Goal: Check status: Check status

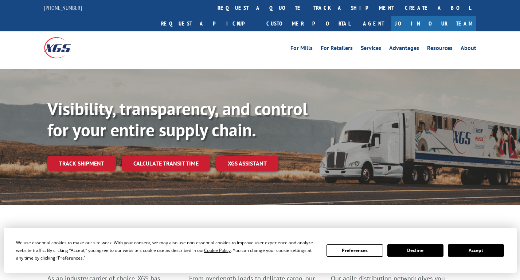
click at [83, 161] on div "Visibility, transparency, and control for your entire supply chain. Track shipm…" at bounding box center [283, 149] width 472 height 102
click at [84, 155] on link "Track shipment" at bounding box center [81, 162] width 68 height 15
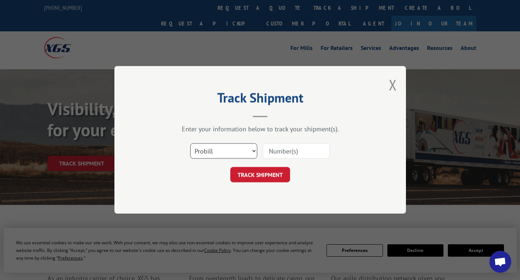
click at [248, 154] on select "Select category... Probill BOL PO" at bounding box center [223, 150] width 67 height 15
select select "bol"
click at [190, 143] on select "Select category... Probill BOL PO" at bounding box center [223, 150] width 67 height 15
click at [283, 153] on input at bounding box center [295, 150] width 67 height 15
type input "475454"
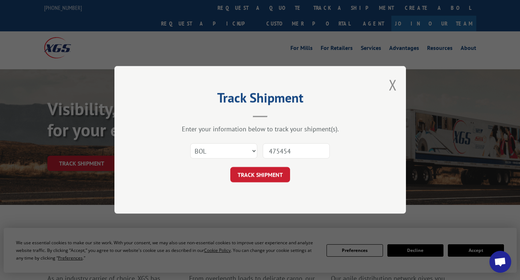
click button "TRACK SHIPMENT" at bounding box center [260, 174] width 60 height 15
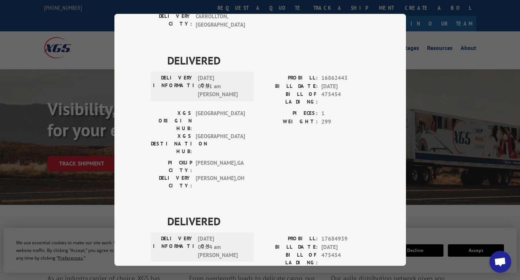
scroll to position [195, 0]
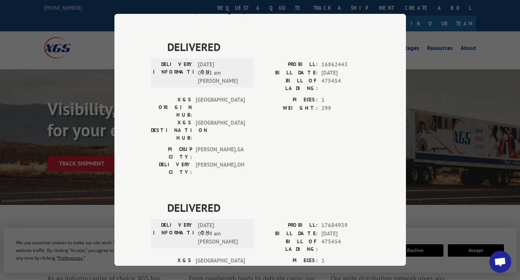
click at [14, 272] on div "Track Shipment DELIVERED DELIVERY INFORMATION: [DATE] 06:22 am [PERSON_NAME] PR…" at bounding box center [260, 140] width 520 height 280
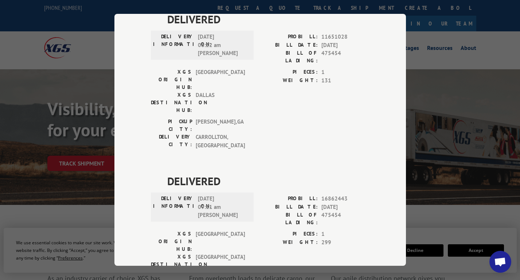
scroll to position [0, 0]
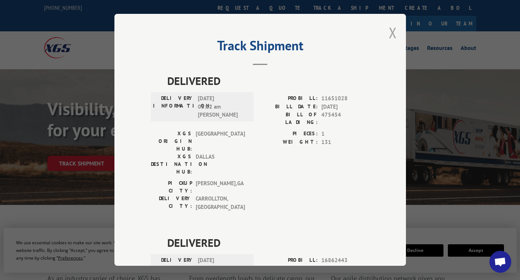
click at [392, 28] on button "Close modal" at bounding box center [392, 32] width 8 height 19
